Goal: Find specific page/section: Find specific page/section

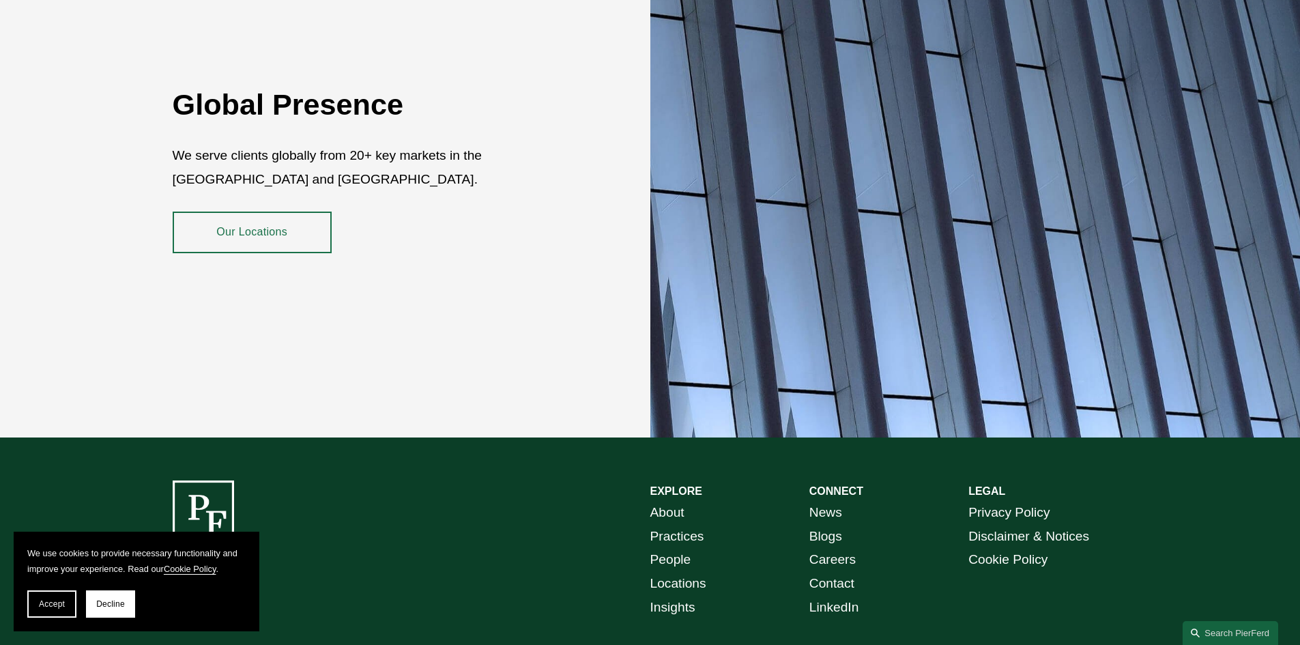
scroll to position [2496, 0]
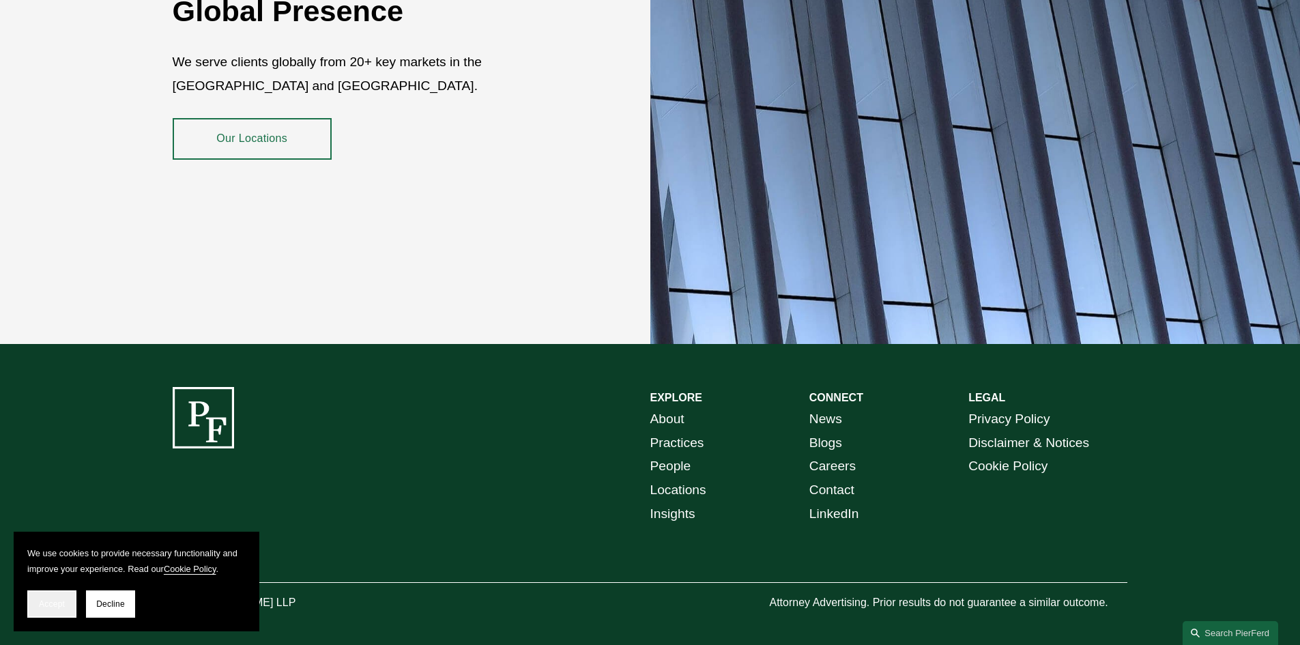
click at [51, 605] on span "Accept" at bounding box center [52, 604] width 26 height 10
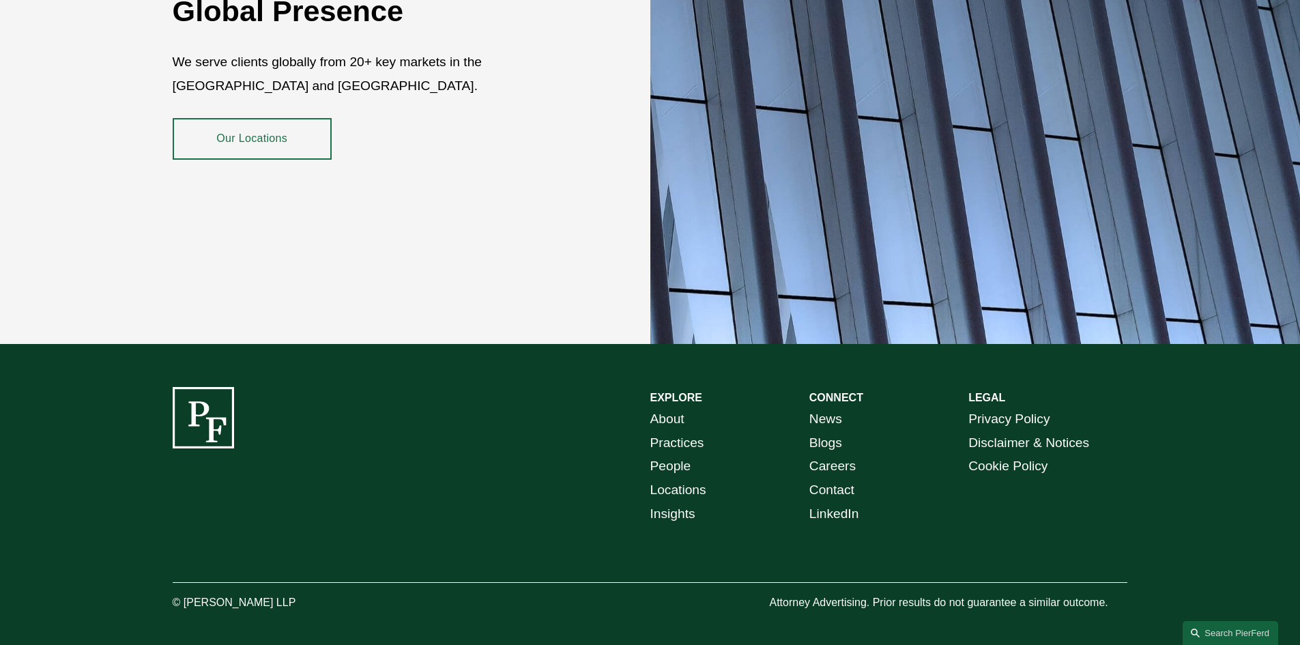
click at [694, 478] on link "Locations" at bounding box center [678, 490] width 56 height 24
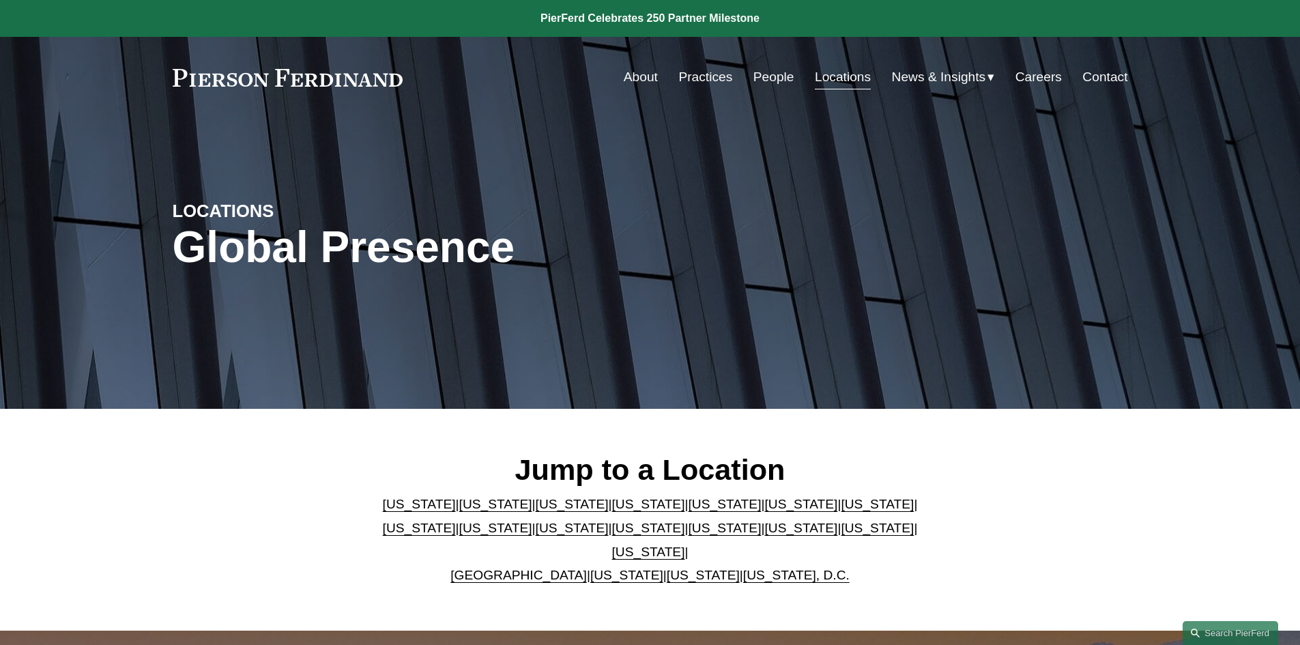
click at [688, 511] on link "Florida" at bounding box center [724, 504] width 73 height 14
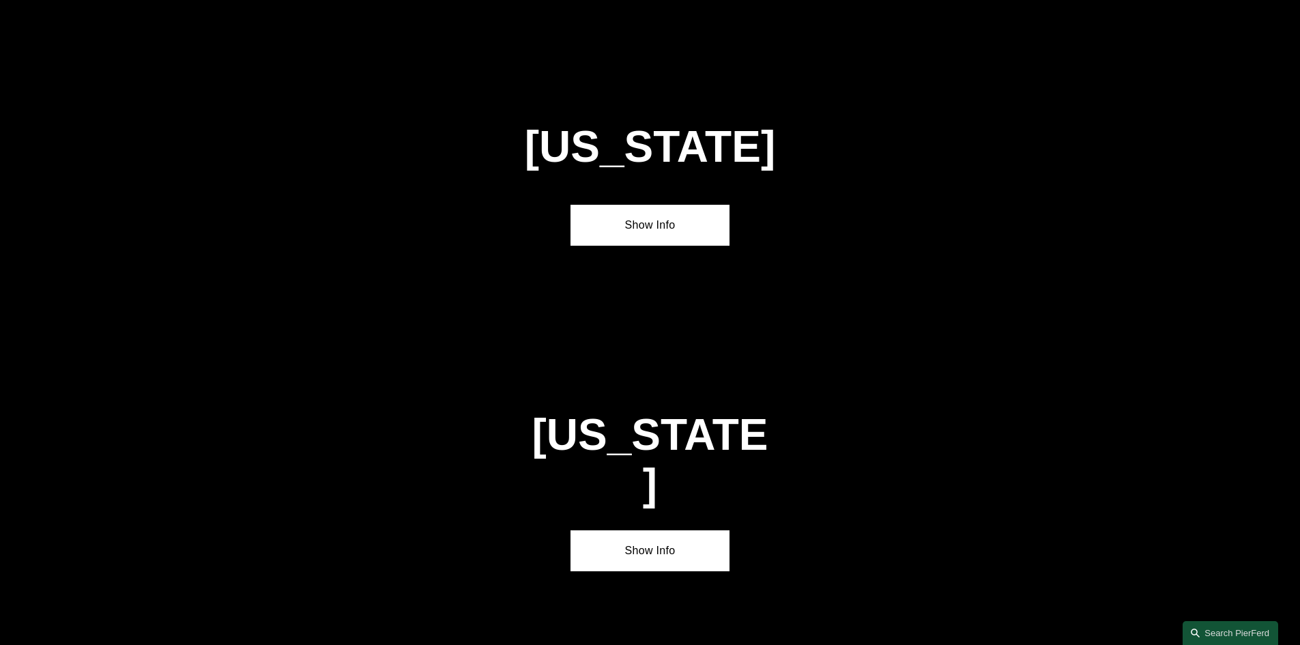
scroll to position [1773, 0]
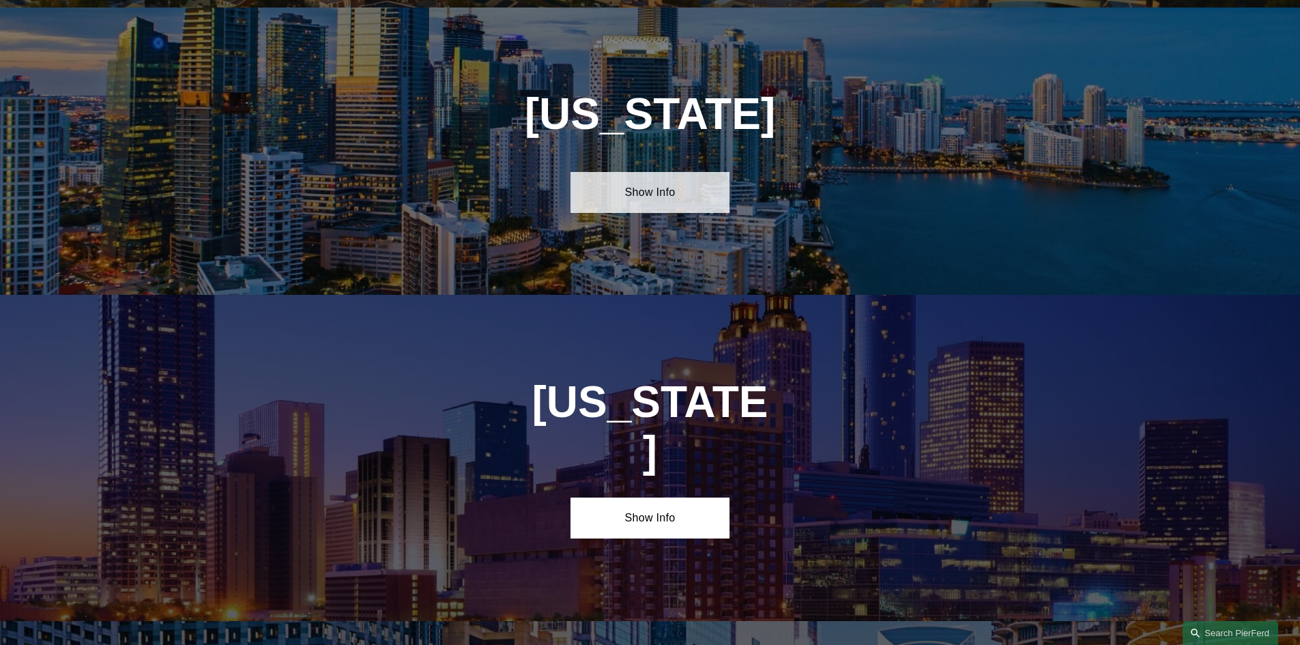
click at [654, 174] on link "Show Info" at bounding box center [649, 192] width 159 height 41
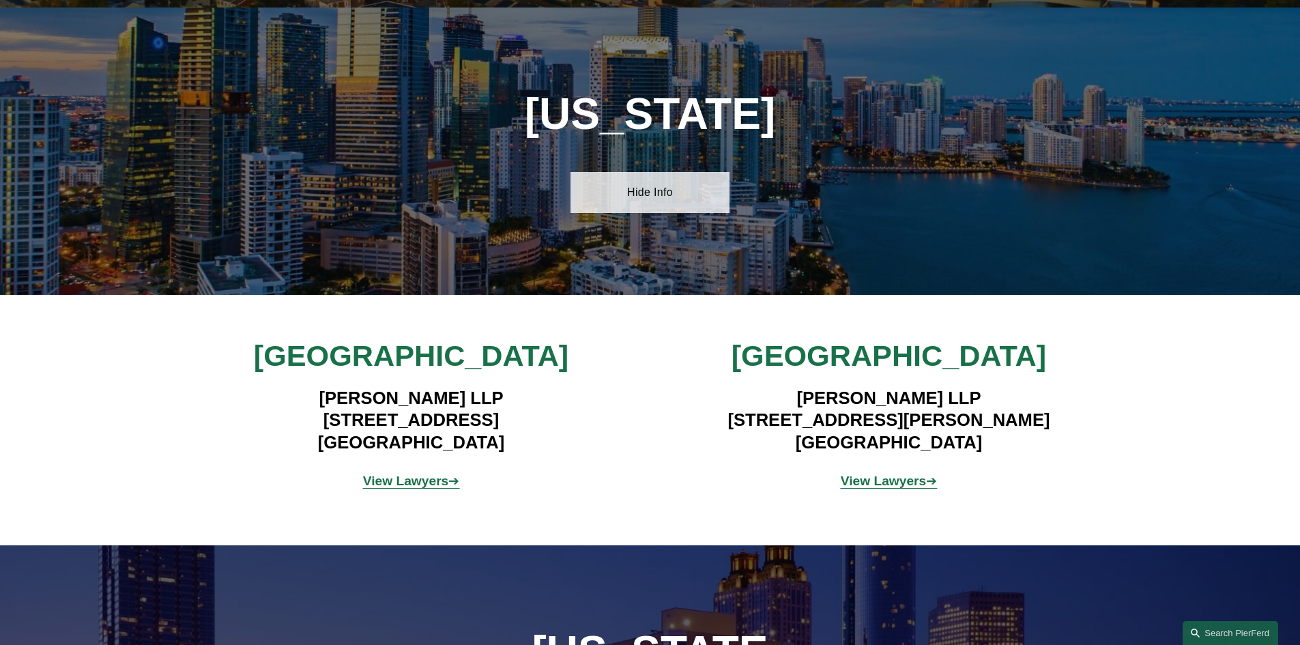
click at [650, 177] on link "Hide Info" at bounding box center [649, 192] width 159 height 41
